Goal: Information Seeking & Learning: Understand process/instructions

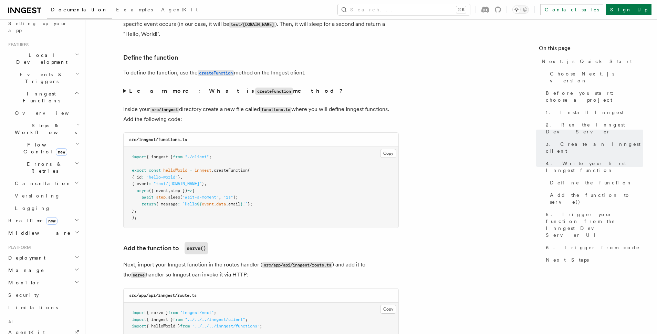
scroll to position [134, 0]
click at [26, 328] on span "AgentKit" at bounding box center [26, 331] width 37 height 6
click at [29, 89] on span "Inngest Functions" at bounding box center [40, 96] width 69 height 14
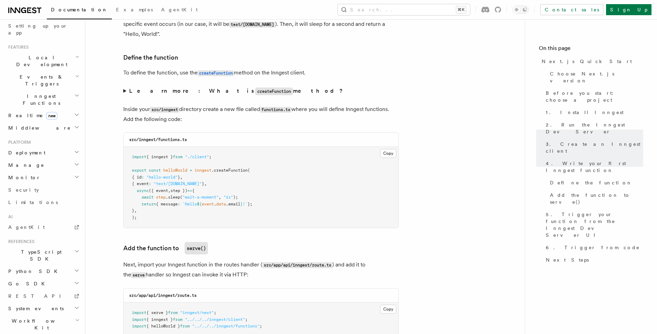
click at [39, 93] on span "Inngest Functions" at bounding box center [40, 100] width 69 height 14
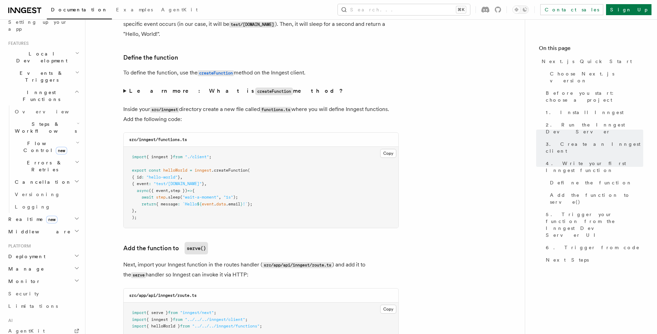
click at [31, 121] on span "Steps & Workflows" at bounding box center [44, 128] width 65 height 14
click at [37, 197] on span "AI Inference" at bounding box center [41, 203] width 40 height 12
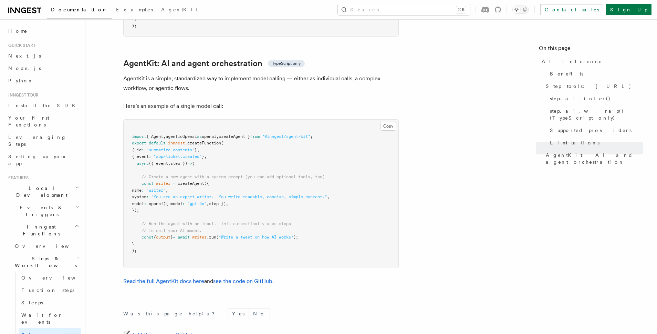
scroll to position [1994, 0]
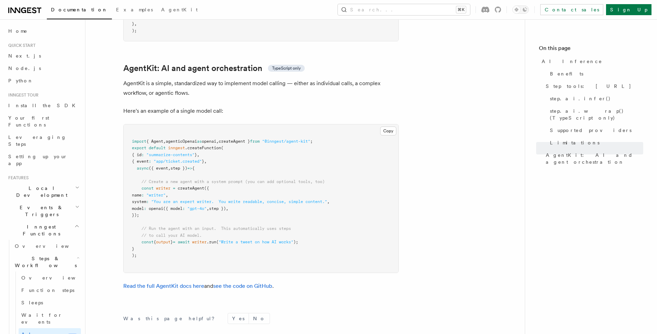
click at [221, 124] on pre "import { Agent , agenticOpenai as openai , createAgent } from "@inngest/agent-k…" at bounding box center [261, 198] width 275 height 148
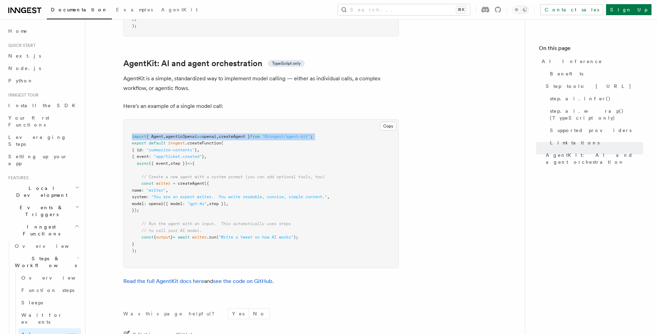
drag, startPoint x: 151, startPoint y: 179, endPoint x: 138, endPoint y: 150, distance: 31.7
click at [138, 150] on pre "import { Agent , agenticOpenai as openai , createAgent } from "@inngest/agent-k…" at bounding box center [261, 193] width 275 height 148
copy code "const writer = createAgent ({ name : "writer" , system : "You are an expert wri…"
